Goal: Transaction & Acquisition: Book appointment/travel/reservation

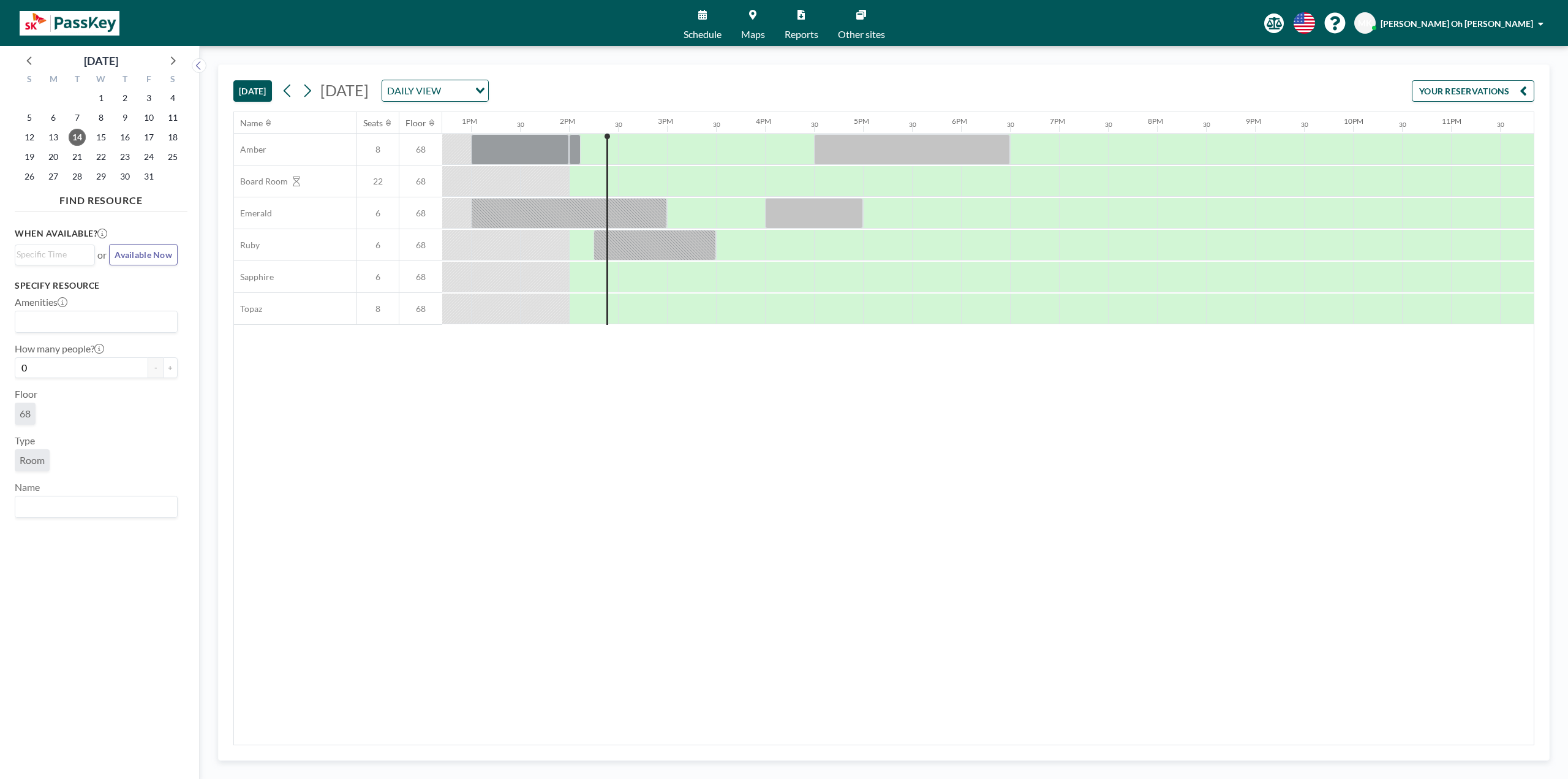
scroll to position [0, 1262]
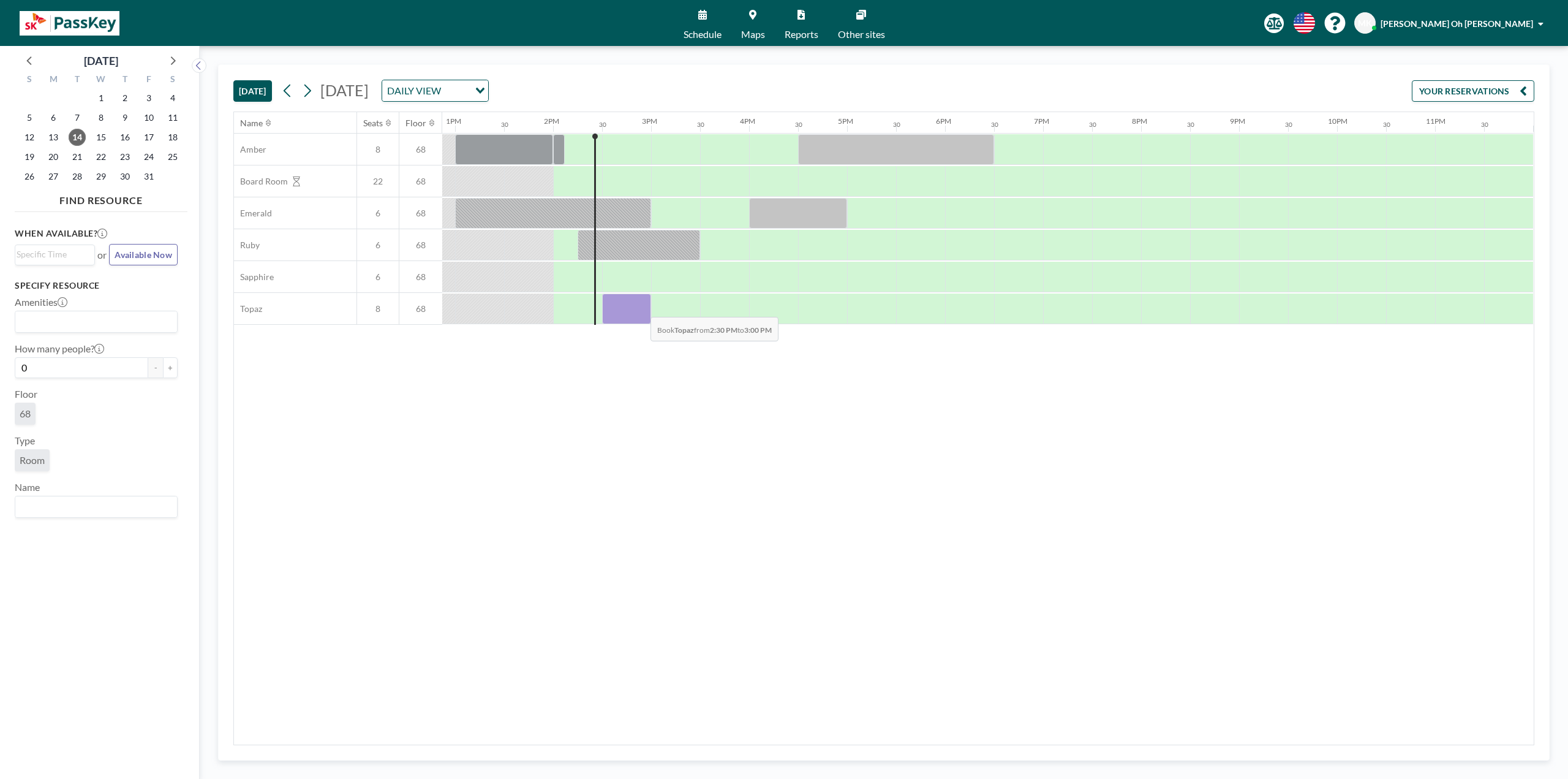
click at [641, 308] on div at bounding box center [627, 308] width 49 height 30
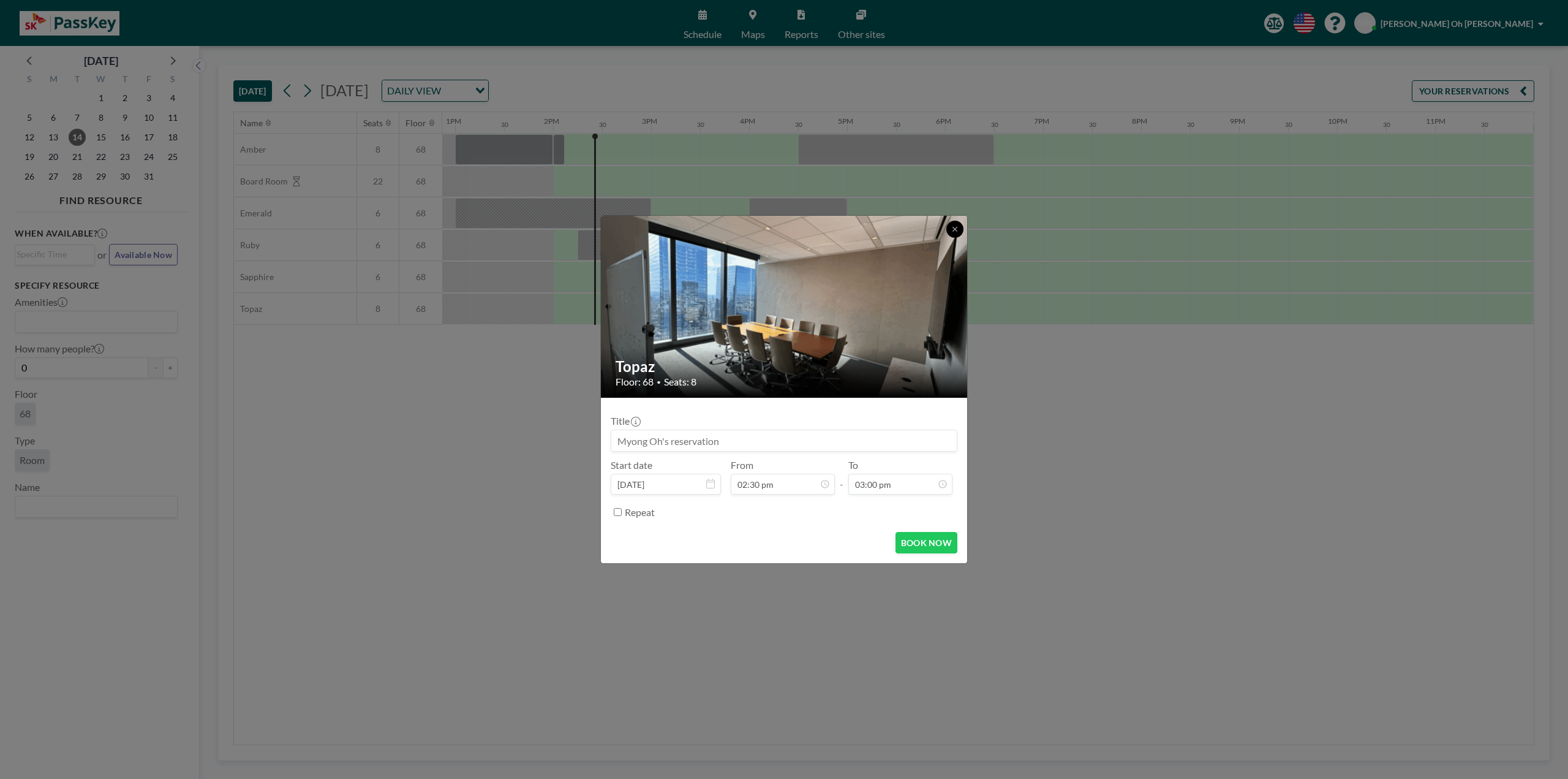
click at [951, 230] on button at bounding box center [955, 229] width 17 height 17
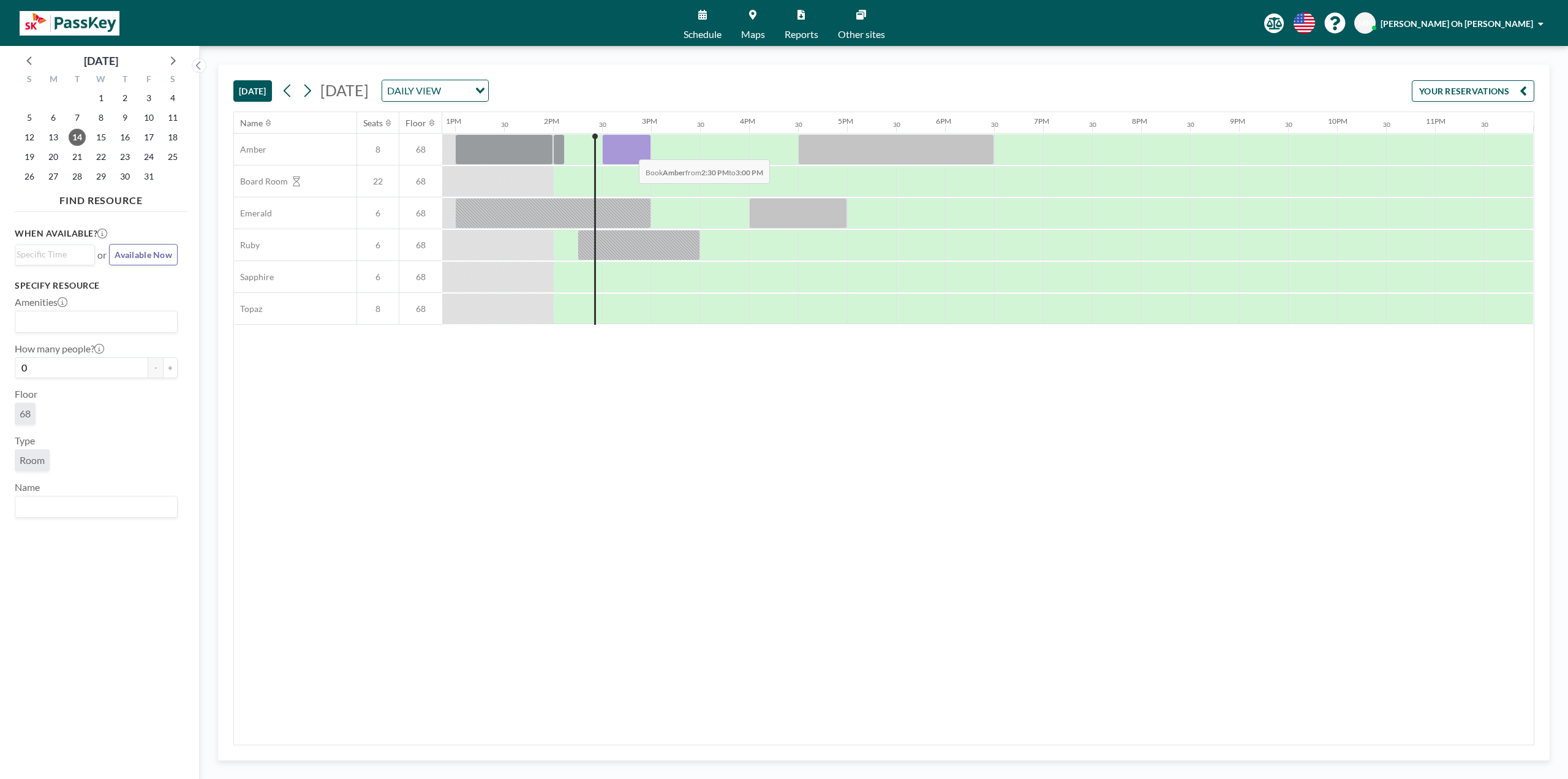
click at [629, 150] on div at bounding box center [627, 149] width 49 height 30
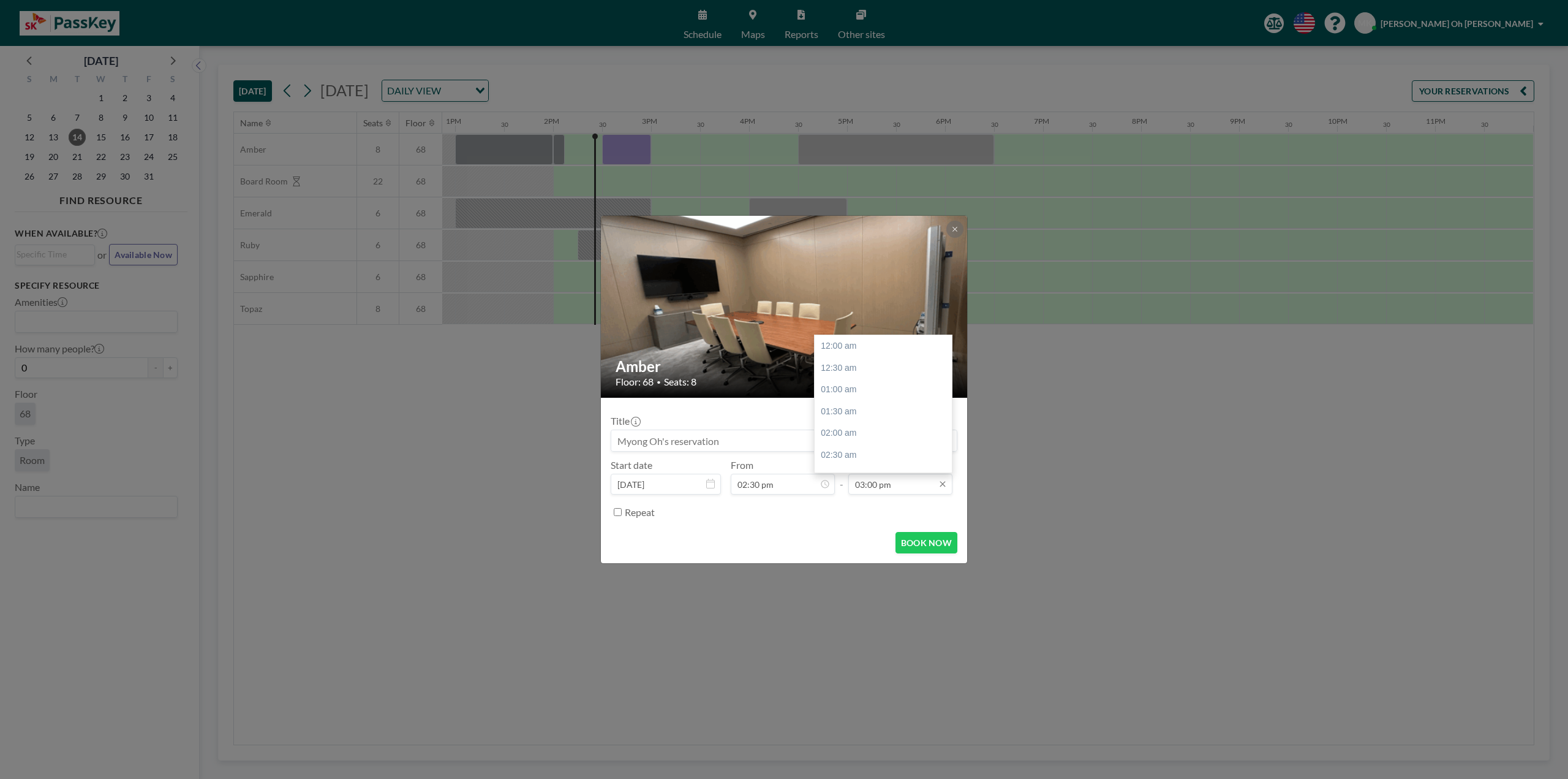
scroll to position [654, 0]
click at [902, 483] on input "03:00 pm" at bounding box center [900, 484] width 104 height 21
click at [881, 421] on div "04:30 pm" at bounding box center [886, 412] width 143 height 22
type input "04:30 pm"
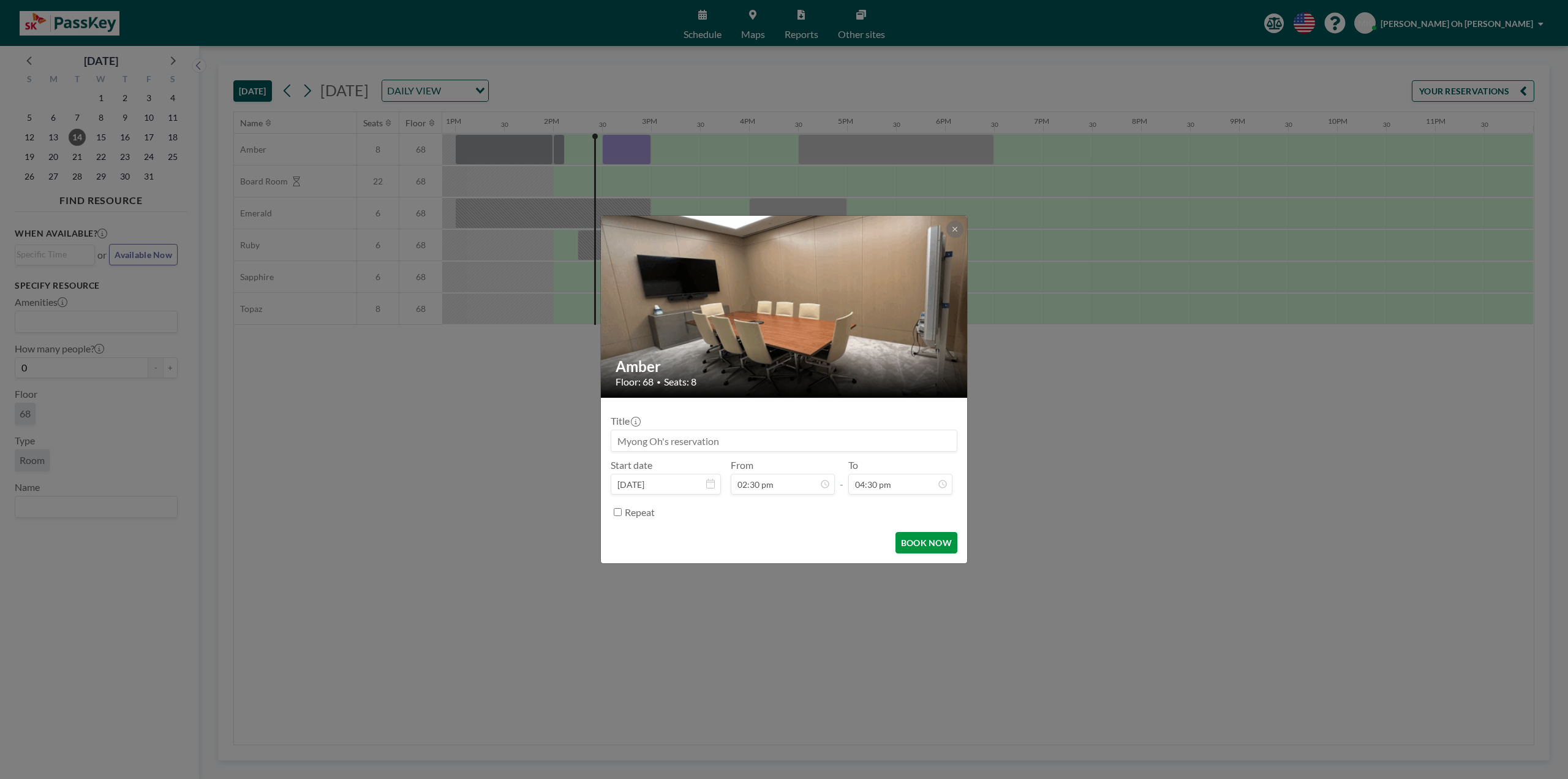
click at [917, 540] on button "BOOK NOW" at bounding box center [927, 542] width 62 height 22
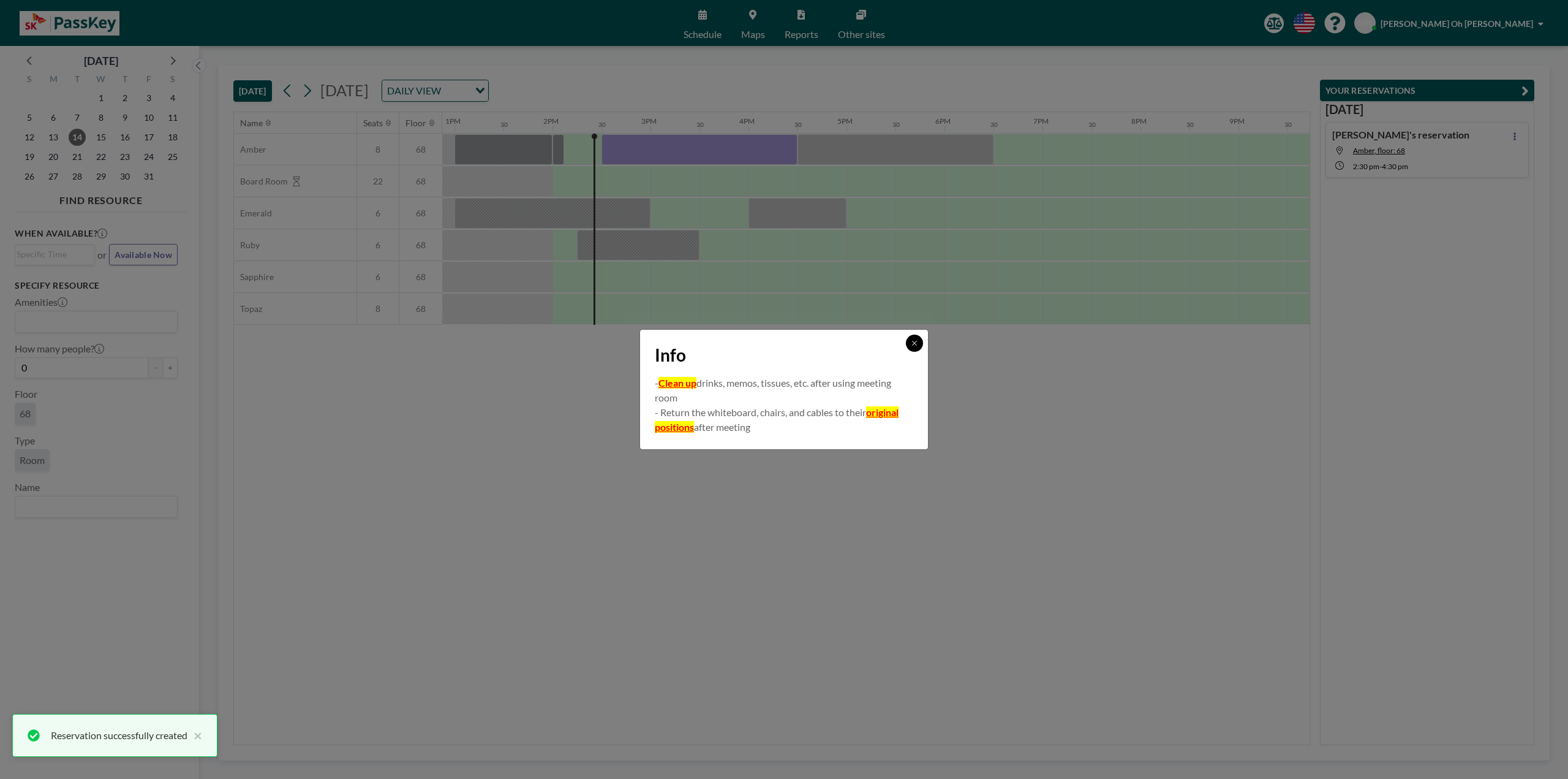
drag, startPoint x: 917, startPoint y: 343, endPoint x: 916, endPoint y: 324, distance: 19.0
click at [917, 343] on icon at bounding box center [915, 343] width 7 height 7
